Goal: Find specific page/section: Find specific page/section

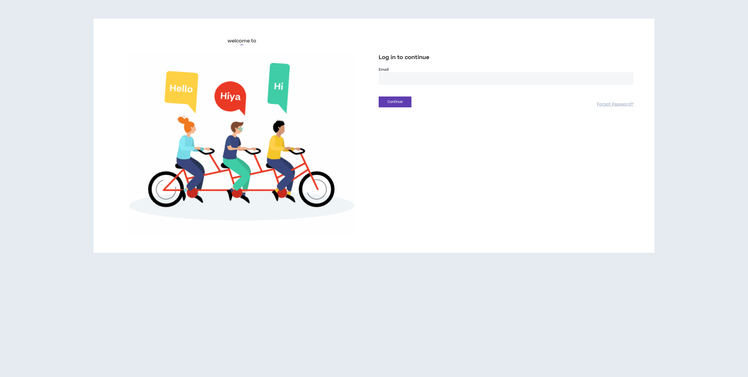
click at [404, 78] on input "email" at bounding box center [506, 78] width 255 height 13
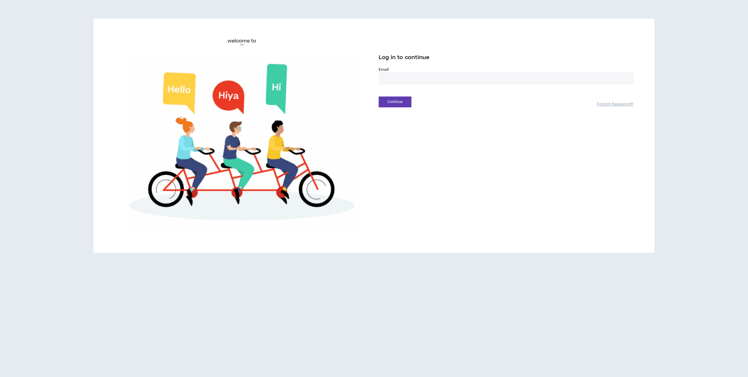
type input "**********"
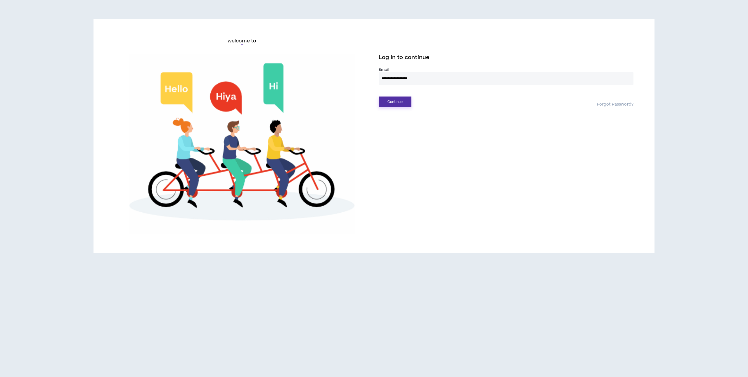
click at [403, 99] on button "Continue" at bounding box center [395, 101] width 33 height 11
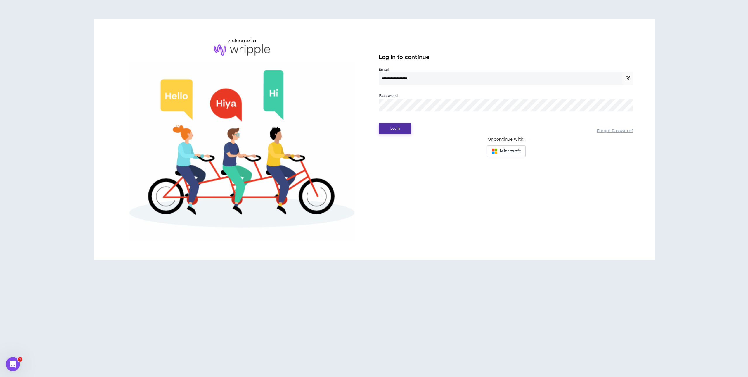
click at [398, 129] on button "Login" at bounding box center [395, 128] width 33 height 11
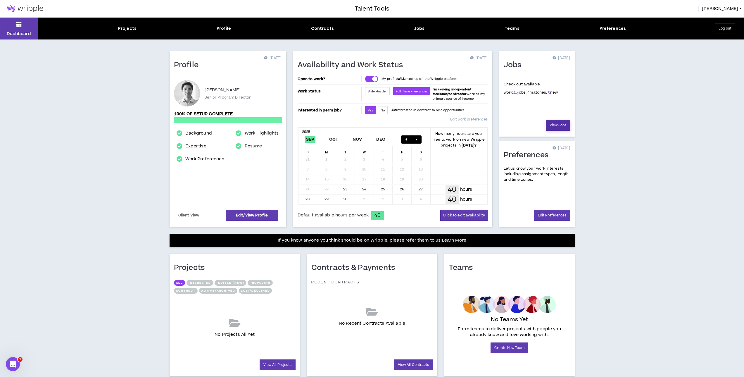
click at [561, 124] on link "View Jobs" at bounding box center [558, 125] width 25 height 11
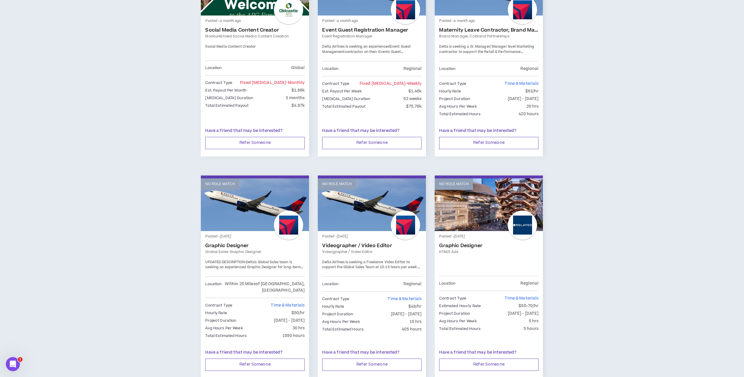
scroll to position [800, 0]
